Goal: Communication & Community: Answer question/provide support

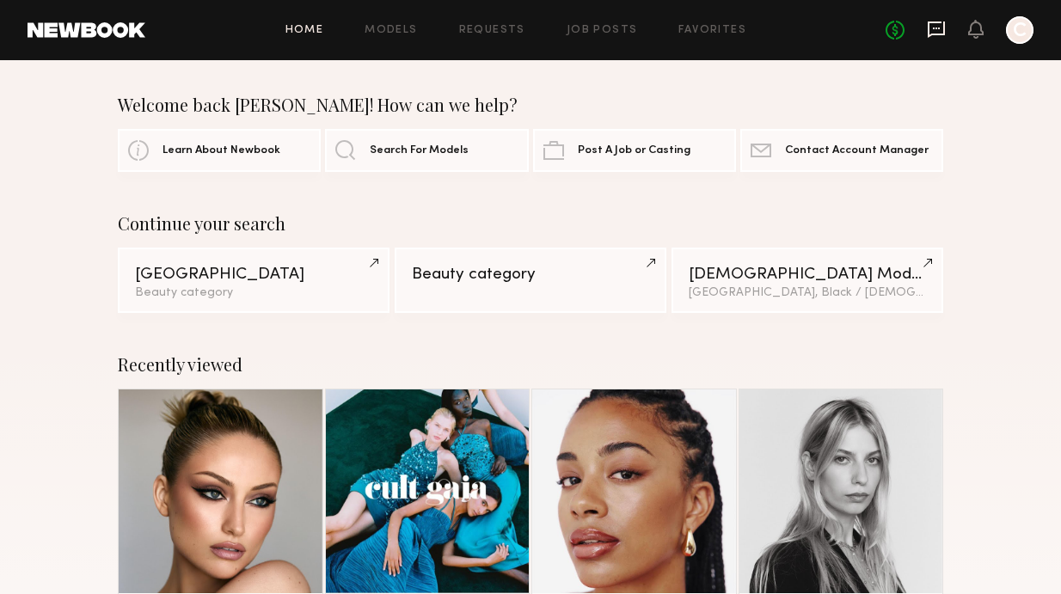
click at [936, 30] on icon at bounding box center [936, 29] width 19 height 19
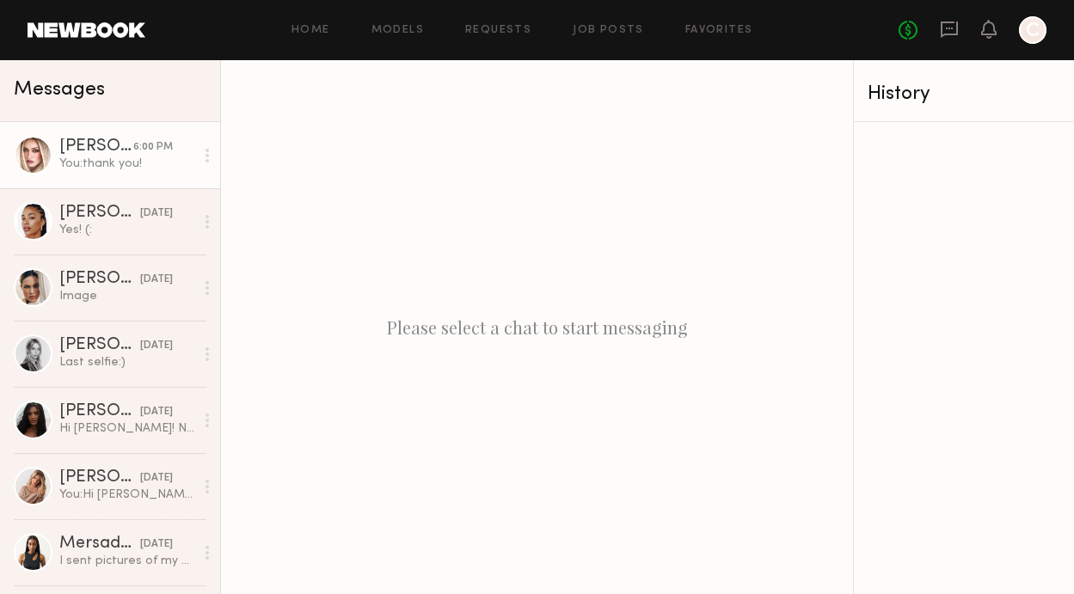
click at [133, 149] on div "6:00 PM" at bounding box center [153, 147] width 40 height 16
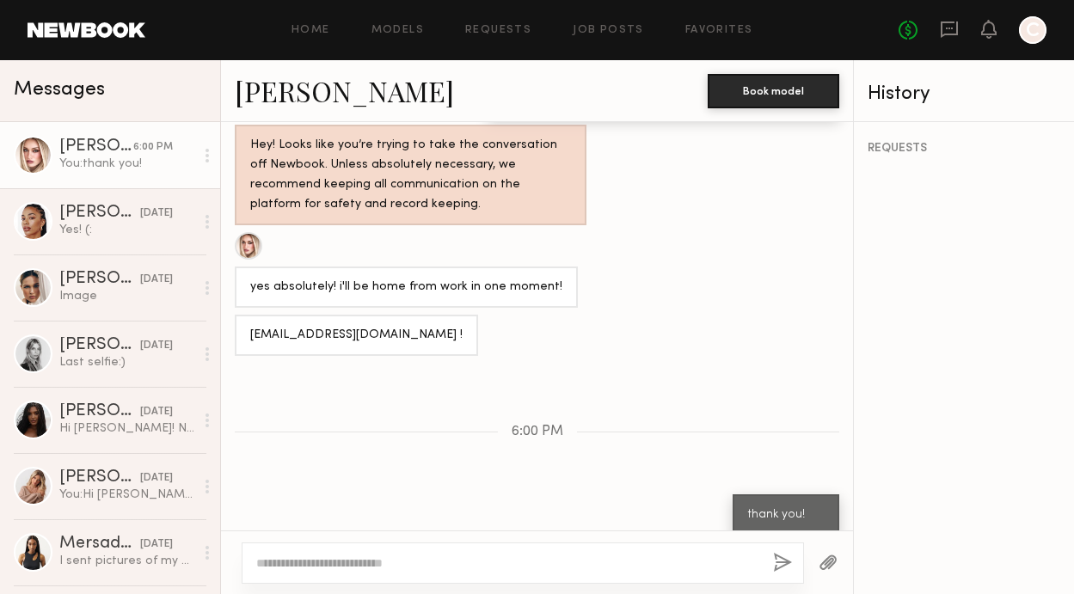
scroll to position [1327, 0]
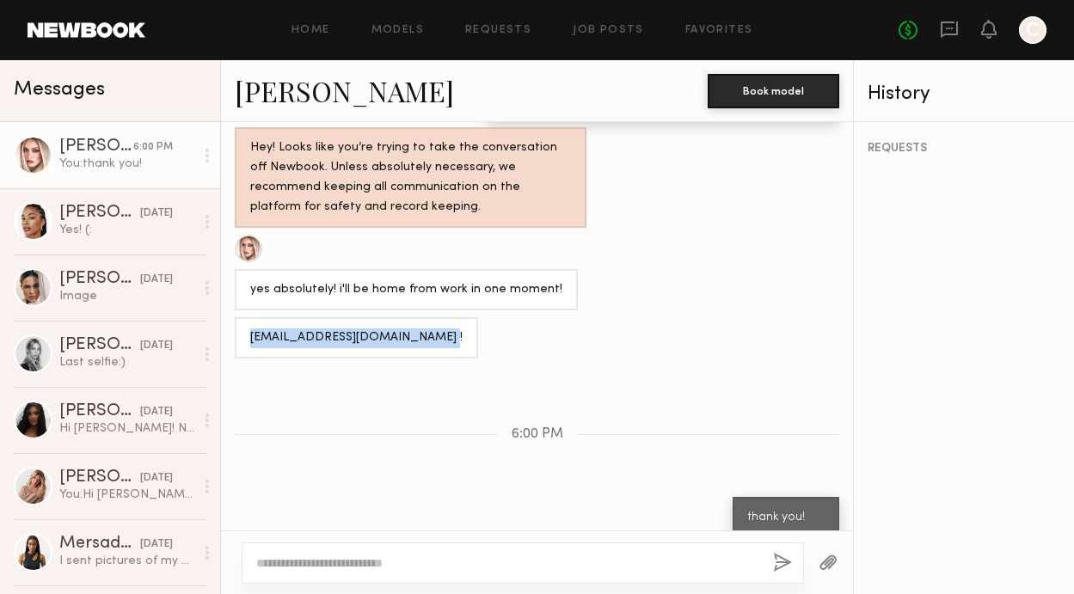
drag, startPoint x: 431, startPoint y: 315, endPoint x: 249, endPoint y: 314, distance: 181.4
click at [250, 328] on div "[EMAIL_ADDRESS][DOMAIN_NAME] !" at bounding box center [356, 338] width 212 height 20
copy div "[EMAIL_ADDRESS][DOMAIN_NAME]"
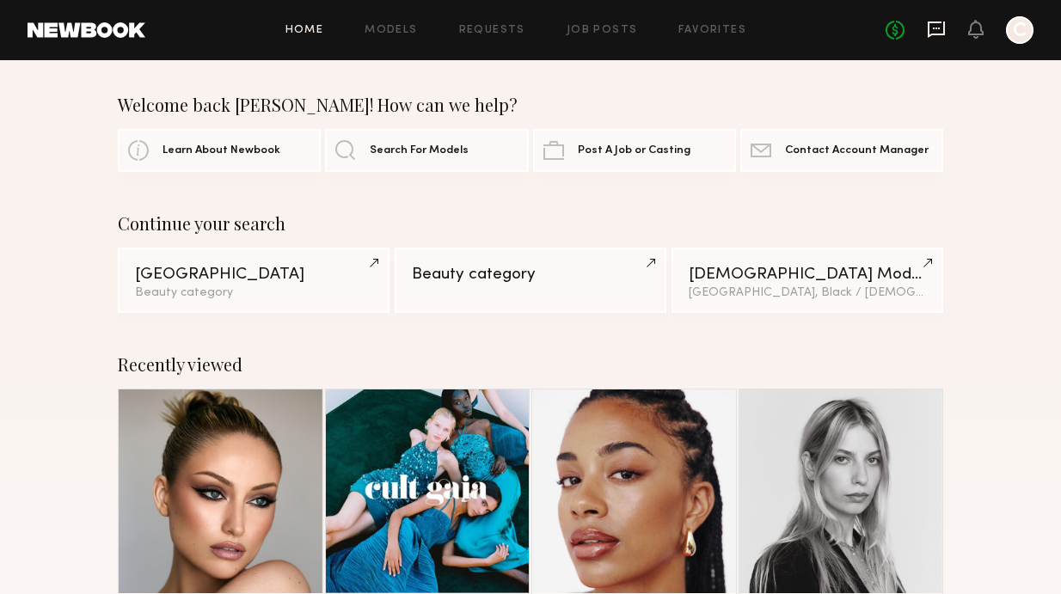
click at [940, 28] on icon at bounding box center [936, 29] width 7 height 2
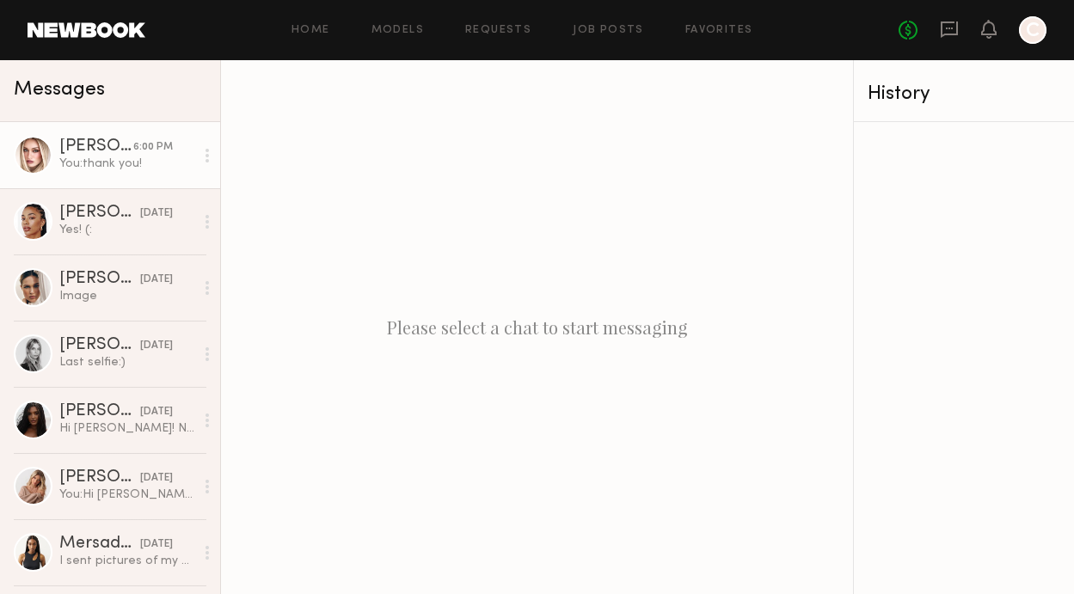
click at [150, 166] on div "You: thank you!" at bounding box center [126, 164] width 135 height 16
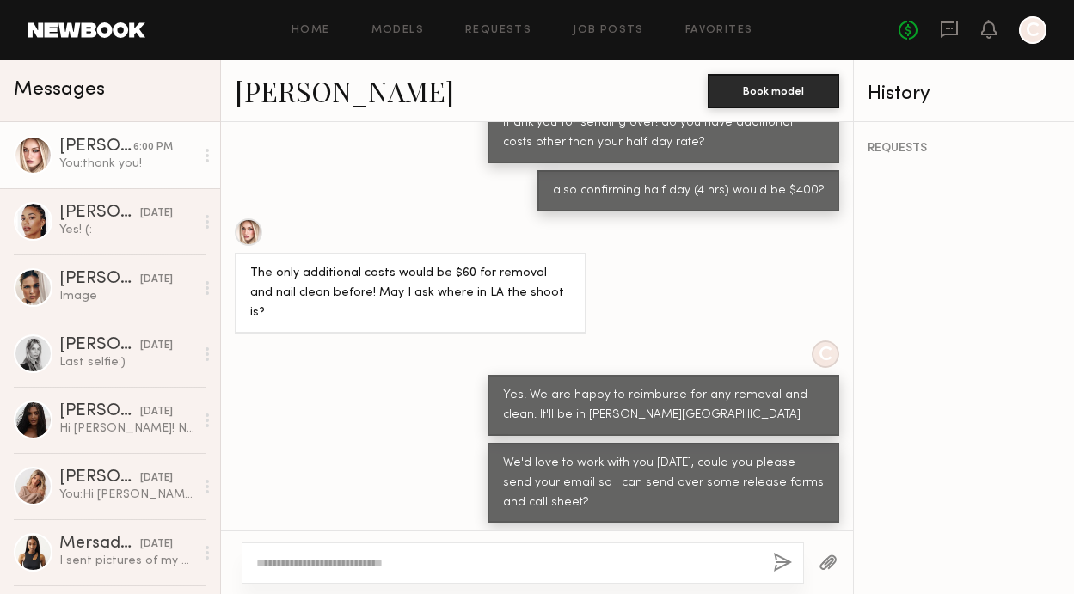
scroll to position [686, 0]
